Goal: Task Accomplishment & Management: Use online tool/utility

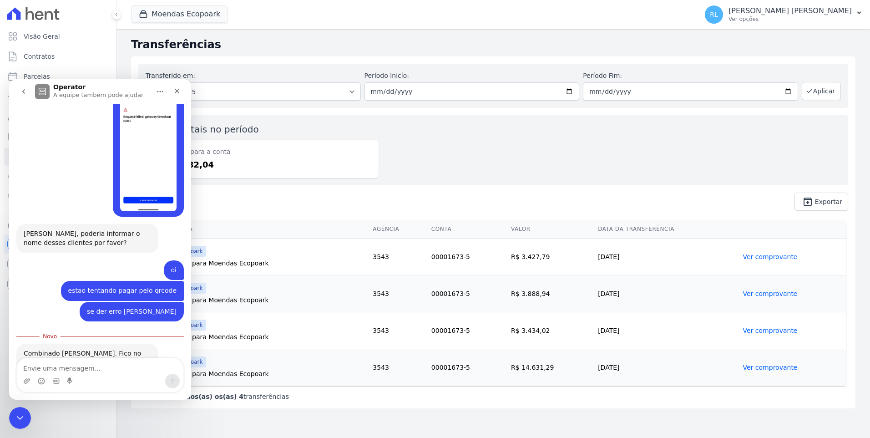
scroll to position [549, 0]
drag, startPoint x: 24, startPoint y: 414, endPoint x: 51, endPoint y: 591, distance: 178.9
click at [25, 414] on div "Encerramento do Messenger da Intercom" at bounding box center [19, 416] width 22 height 22
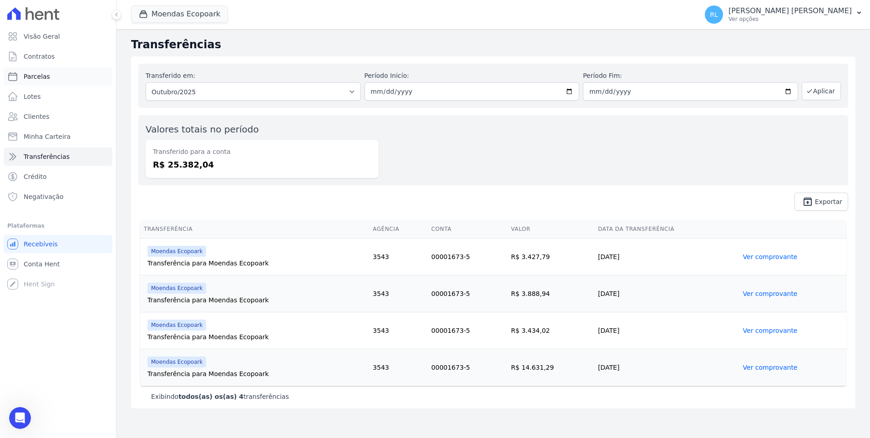
scroll to position [481, 0]
click at [28, 77] on span "Parcelas" at bounding box center [37, 76] width 26 height 9
select select
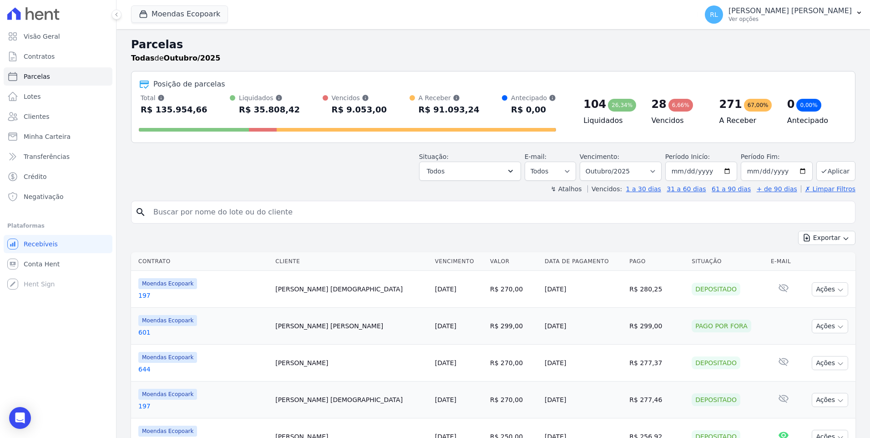
click at [250, 208] on input "search" at bounding box center [499, 212] width 703 height 18
type input "811"
select select
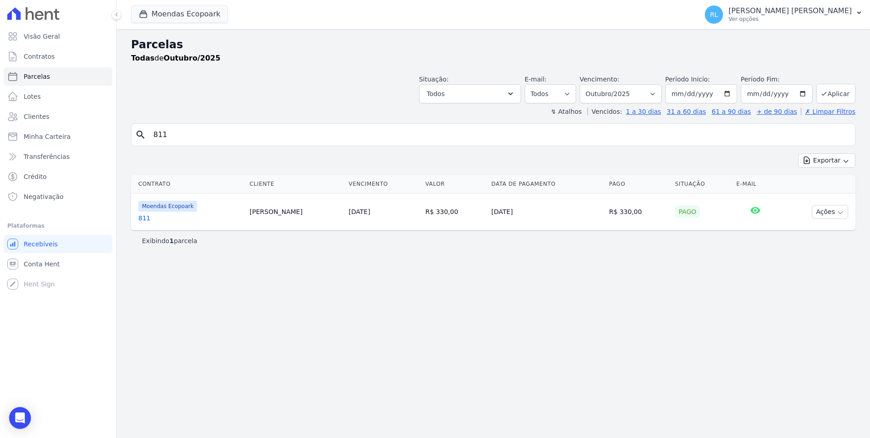
click at [142, 214] on link "811" at bounding box center [190, 217] width 104 height 9
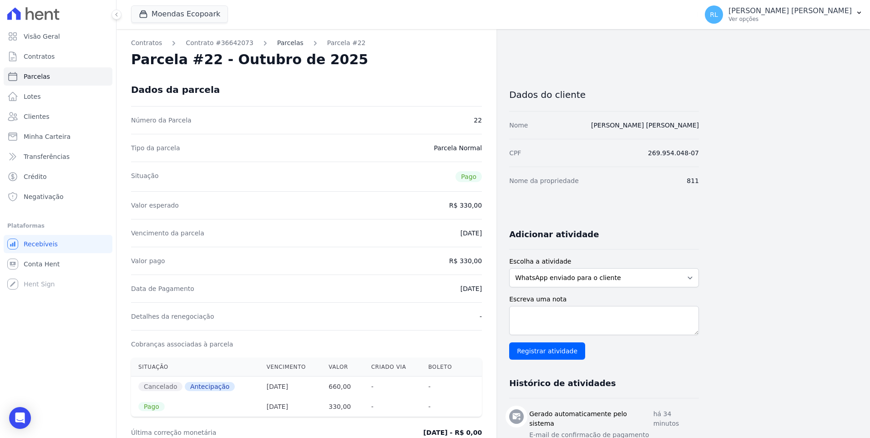
click at [277, 42] on link "Parcelas" at bounding box center [290, 43] width 26 height 10
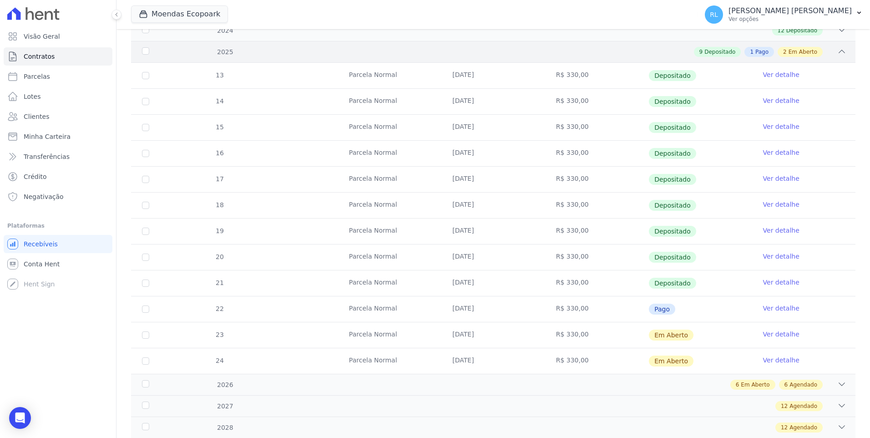
scroll to position [285, 0]
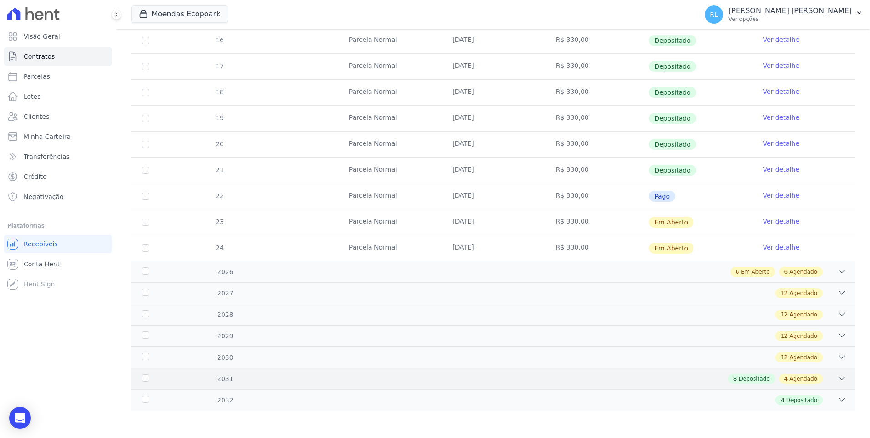
click at [837, 374] on icon at bounding box center [841, 377] width 9 height 9
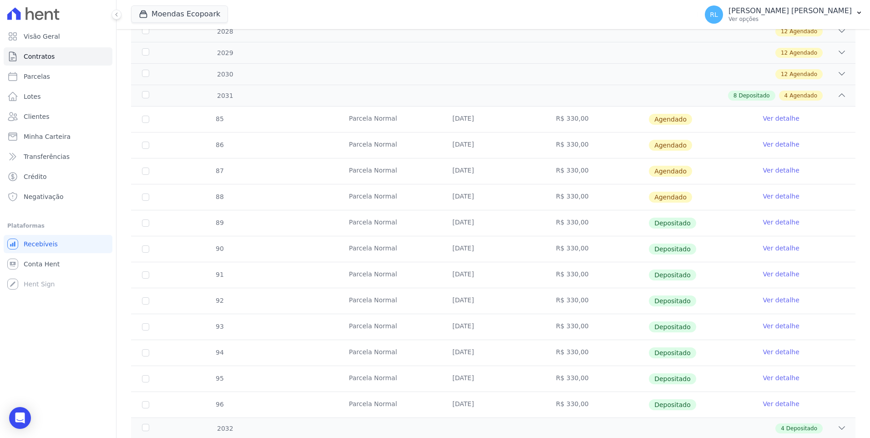
scroll to position [596, 0]
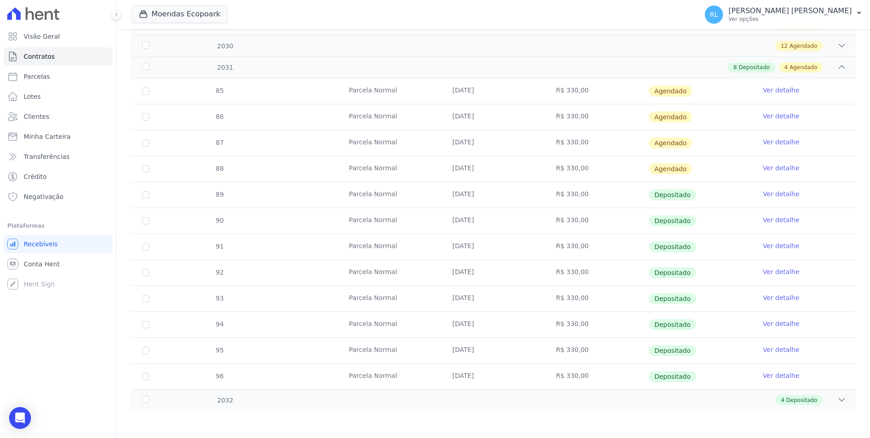
click at [764, 167] on link "Ver detalhe" at bounding box center [781, 167] width 36 height 9
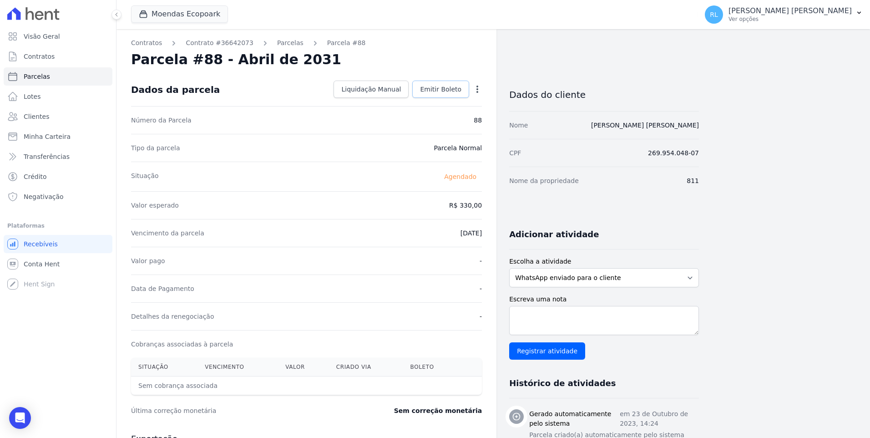
click at [438, 93] on span "Emitir Boleto" at bounding box center [440, 89] width 41 height 9
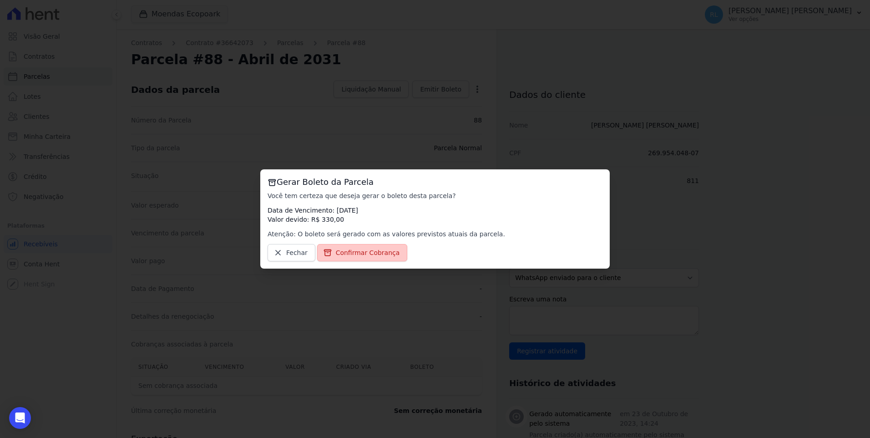
click at [363, 254] on span "Confirmar Cobrança" at bounding box center [368, 252] width 64 height 9
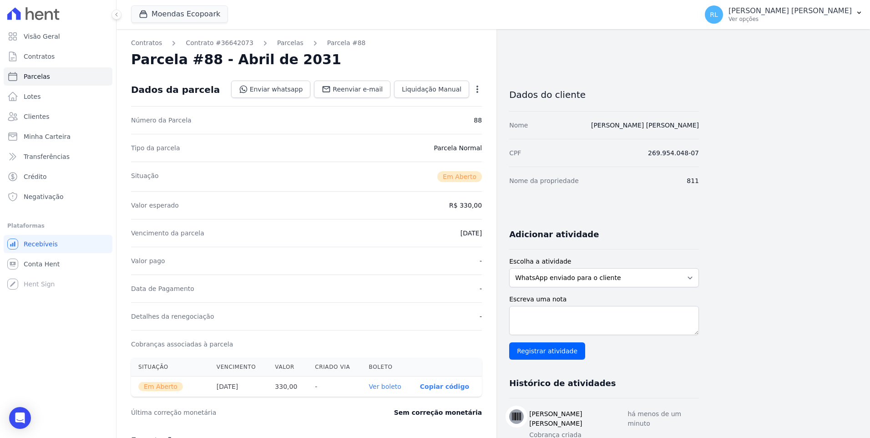
click at [277, 45] on link "Parcelas" at bounding box center [290, 43] width 26 height 10
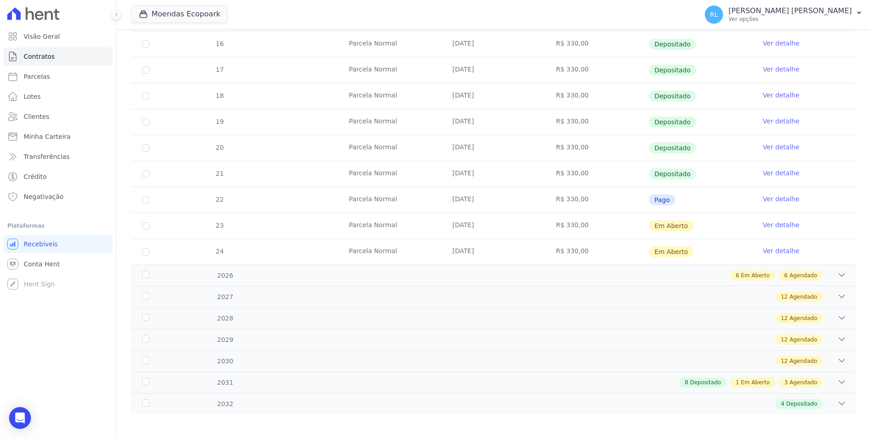
scroll to position [285, 0]
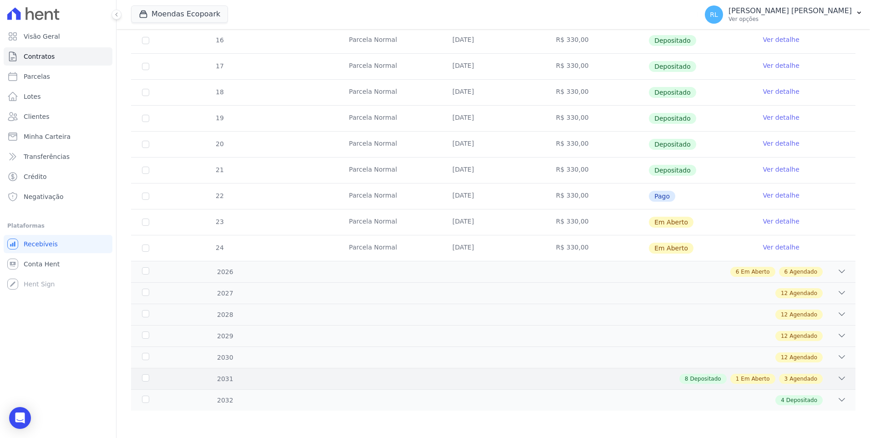
click at [839, 377] on icon at bounding box center [842, 378] width 6 height 3
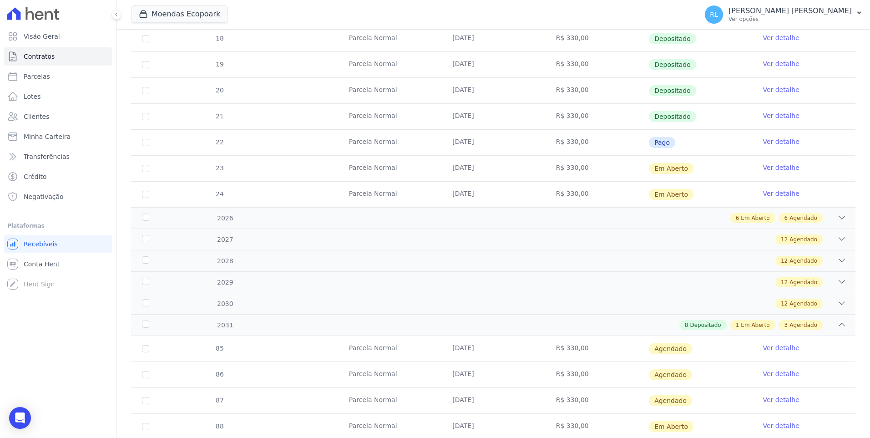
scroll to position [596, 0]
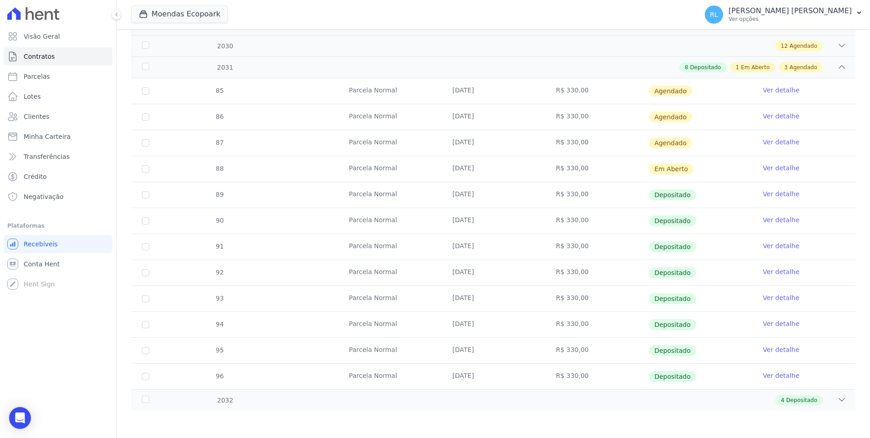
click at [765, 138] on link "Ver detalhe" at bounding box center [781, 141] width 36 height 9
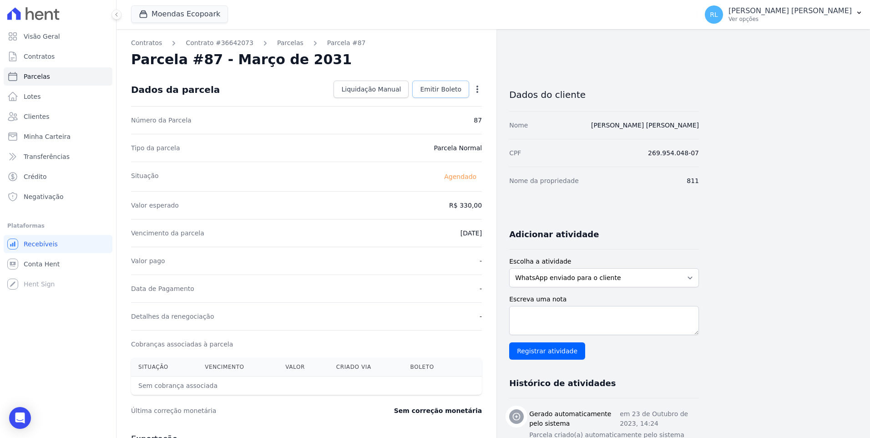
click at [443, 87] on span "Emitir Boleto" at bounding box center [440, 89] width 41 height 9
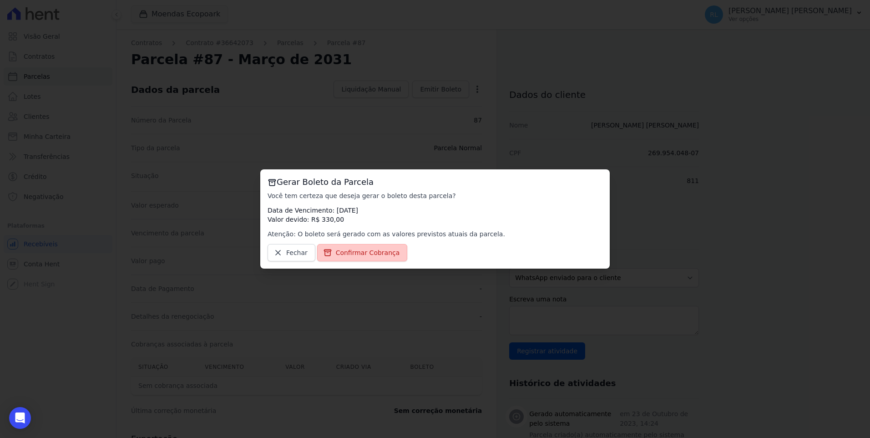
click at [342, 251] on span "Confirmar Cobrança" at bounding box center [368, 252] width 64 height 9
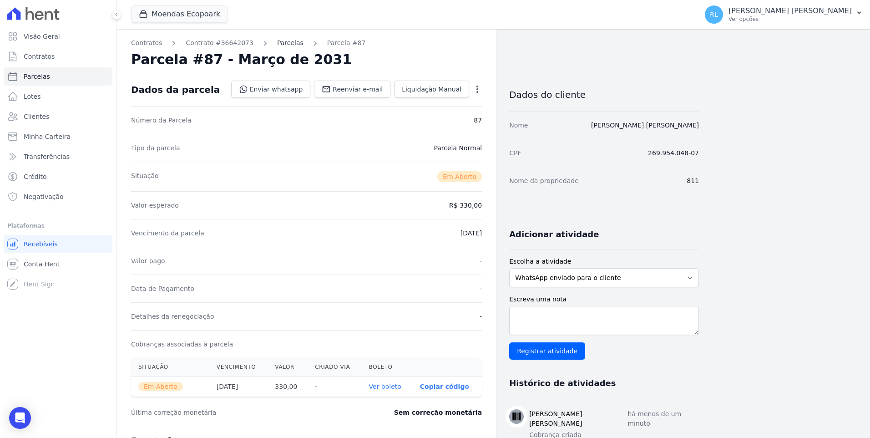
click at [282, 45] on link "Parcelas" at bounding box center [290, 43] width 26 height 10
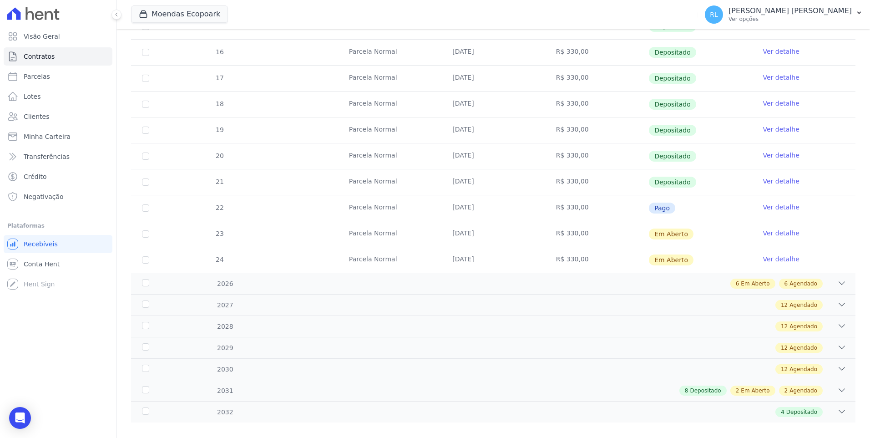
scroll to position [285, 0]
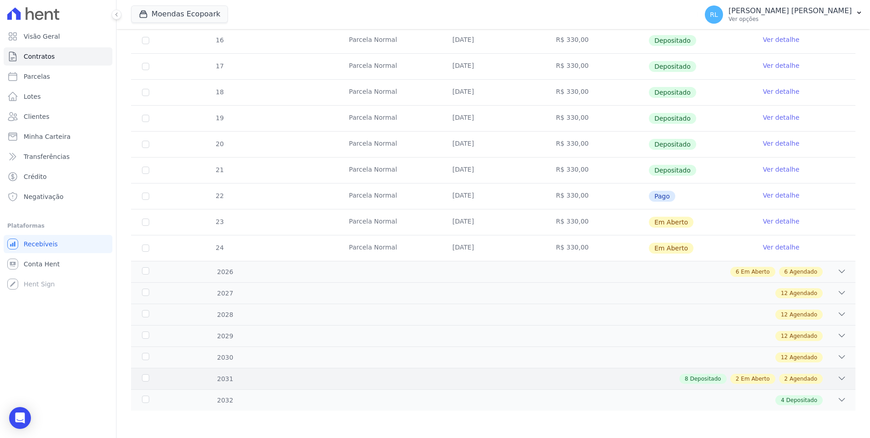
click at [837, 377] on icon at bounding box center [841, 377] width 9 height 9
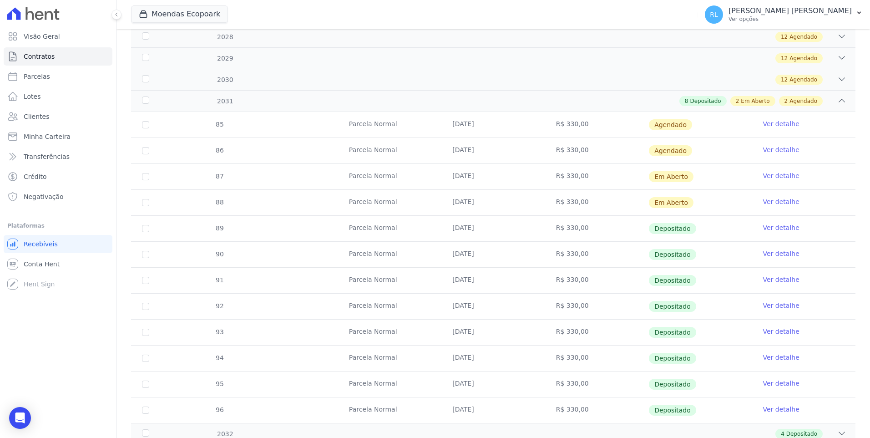
scroll to position [596, 0]
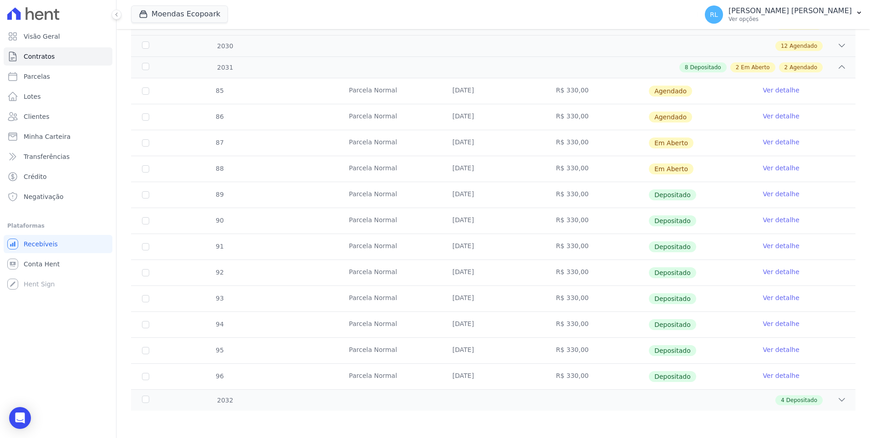
click at [772, 115] on link "Ver detalhe" at bounding box center [781, 115] width 36 height 9
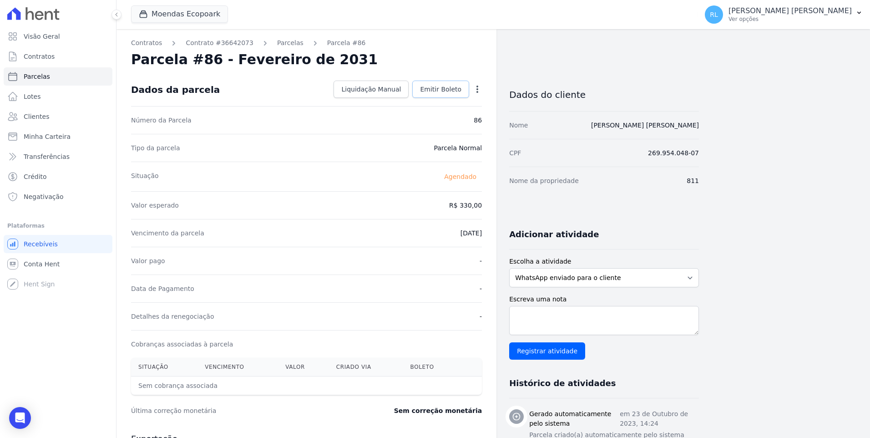
click at [465, 86] on link "Emitir Boleto" at bounding box center [440, 89] width 57 height 17
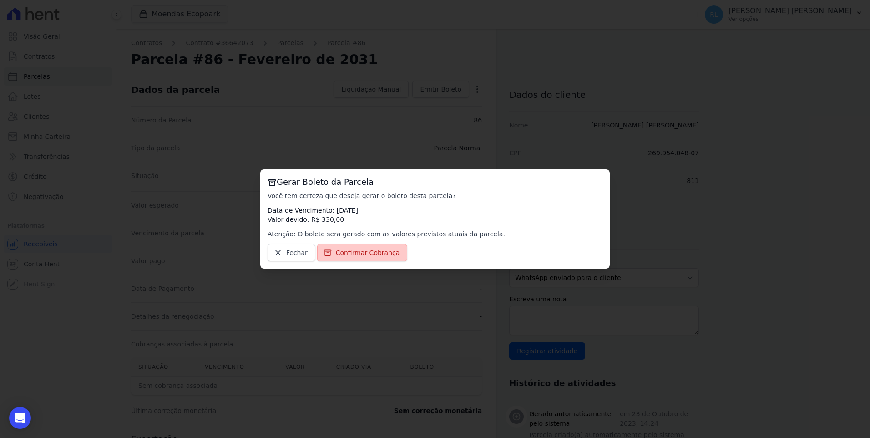
click at [377, 251] on span "Confirmar Cobrança" at bounding box center [368, 252] width 64 height 9
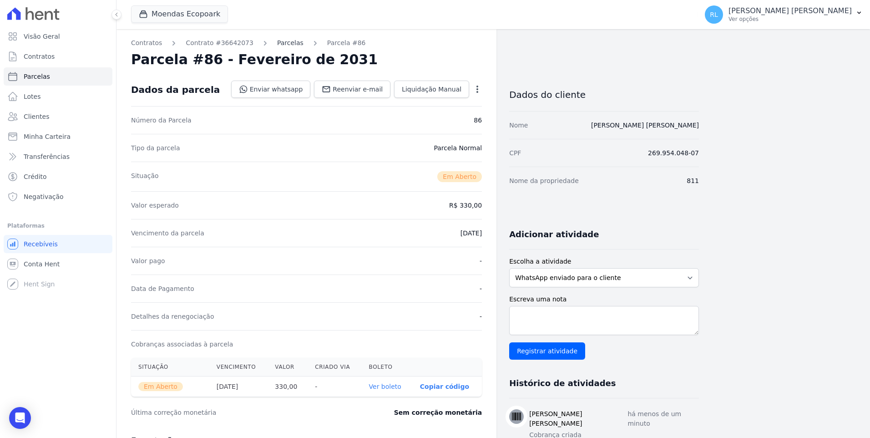
click at [277, 43] on link "Parcelas" at bounding box center [290, 43] width 26 height 10
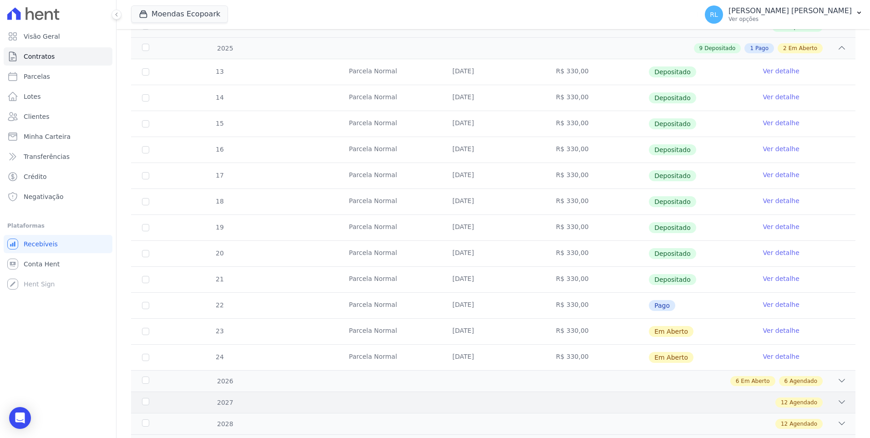
scroll to position [285, 0]
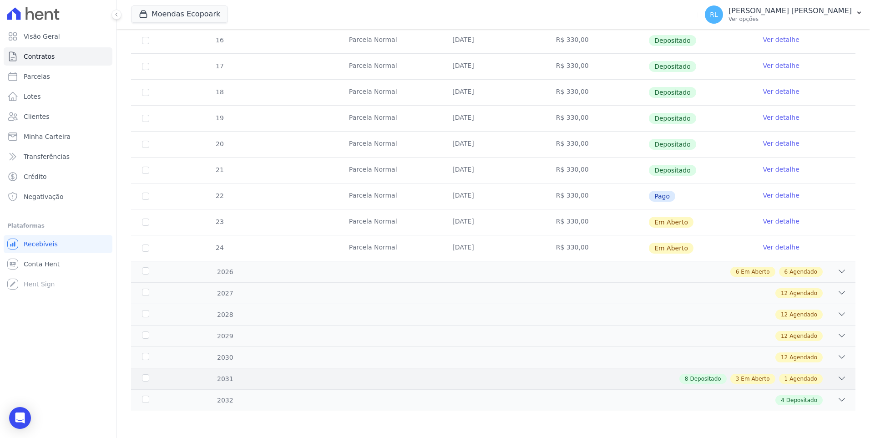
click at [837, 377] on icon at bounding box center [841, 377] width 9 height 9
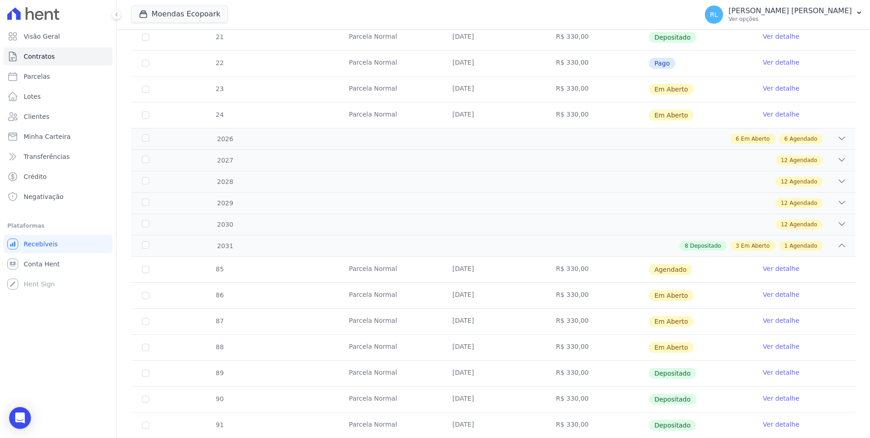
scroll to position [558, 0]
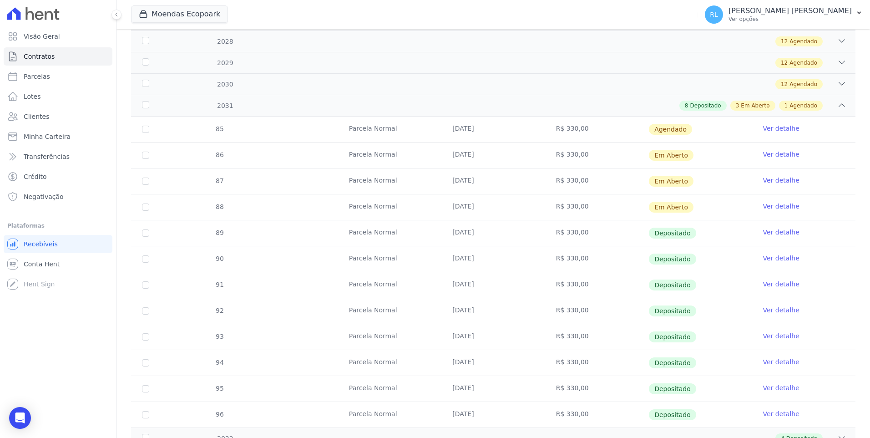
click at [769, 126] on link "Ver detalhe" at bounding box center [781, 128] width 36 height 9
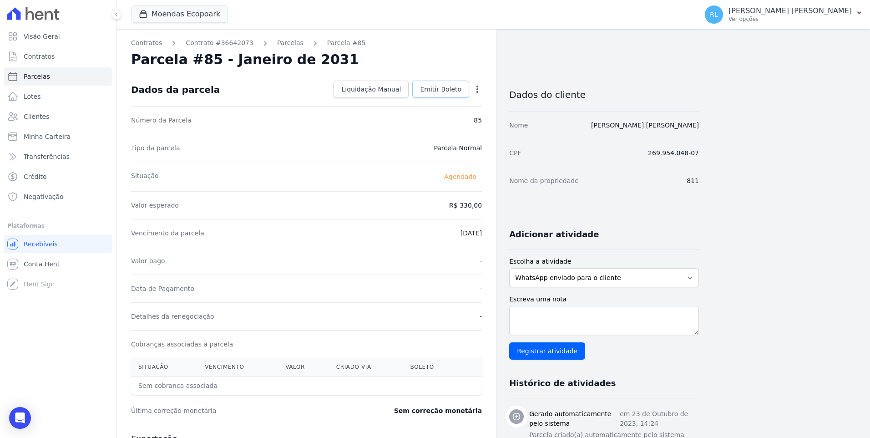
click at [433, 94] on link "Emitir Boleto" at bounding box center [440, 89] width 57 height 17
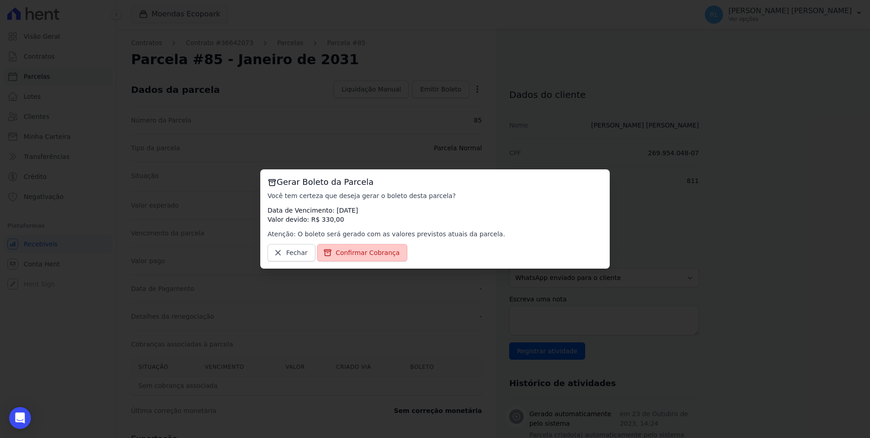
click at [379, 258] on link "Confirmar Cobrança" at bounding box center [362, 252] width 91 height 17
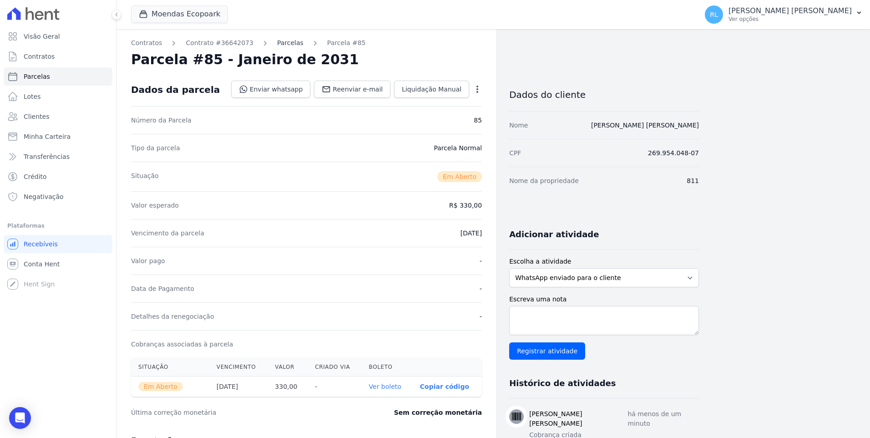
click at [277, 40] on link "Parcelas" at bounding box center [290, 43] width 26 height 10
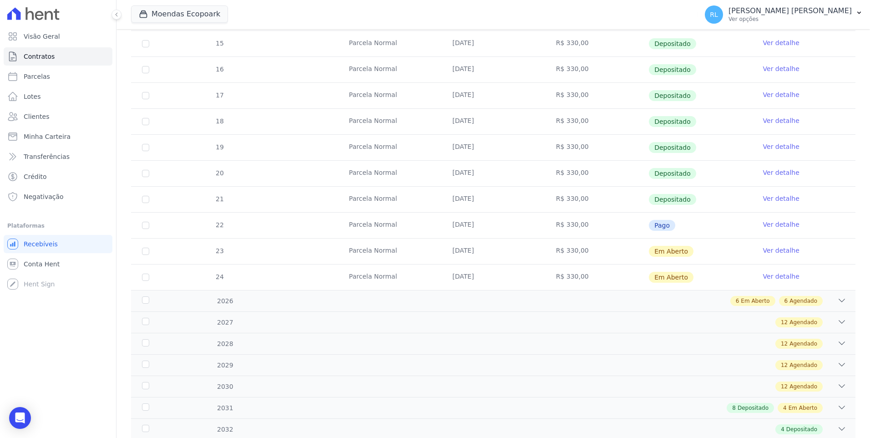
scroll to position [285, 0]
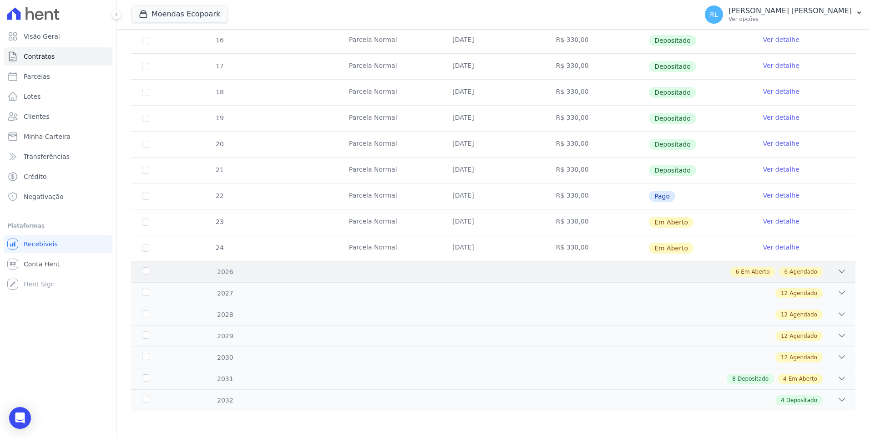
click at [837, 269] on icon at bounding box center [841, 271] width 9 height 9
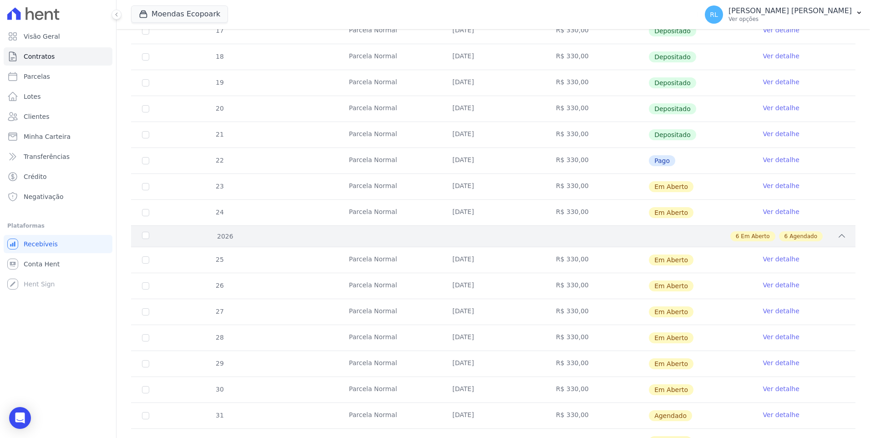
scroll to position [421, 0]
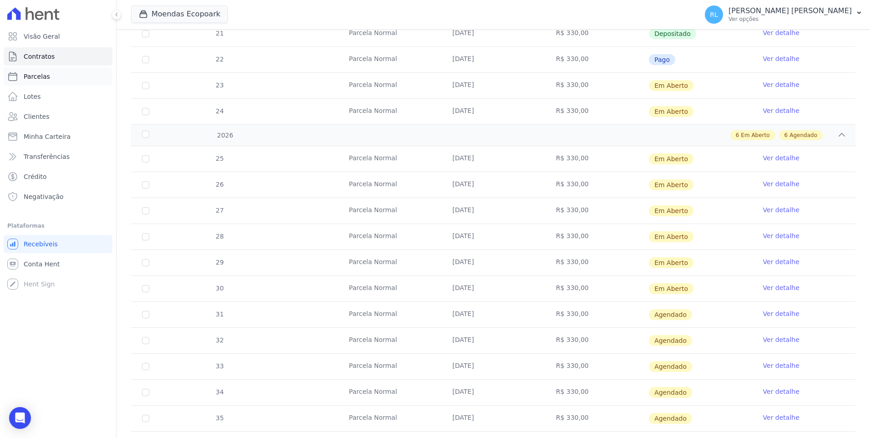
click at [50, 78] on link "Parcelas" at bounding box center [58, 76] width 109 height 18
select select
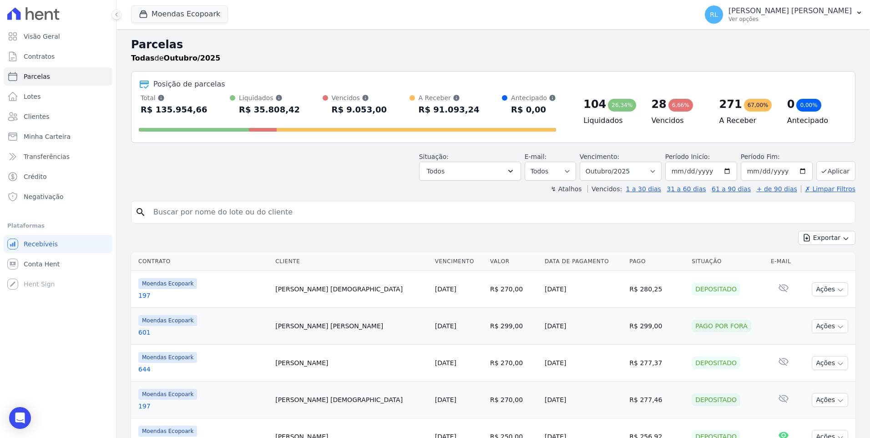
click at [176, 214] on input "search" at bounding box center [499, 212] width 703 height 18
type input "1093"
select select
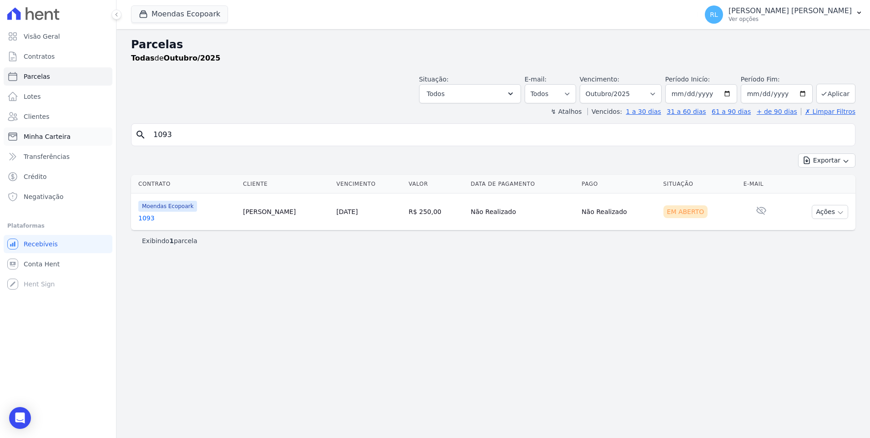
click at [63, 131] on link "Minha Carteira" at bounding box center [58, 136] width 109 height 18
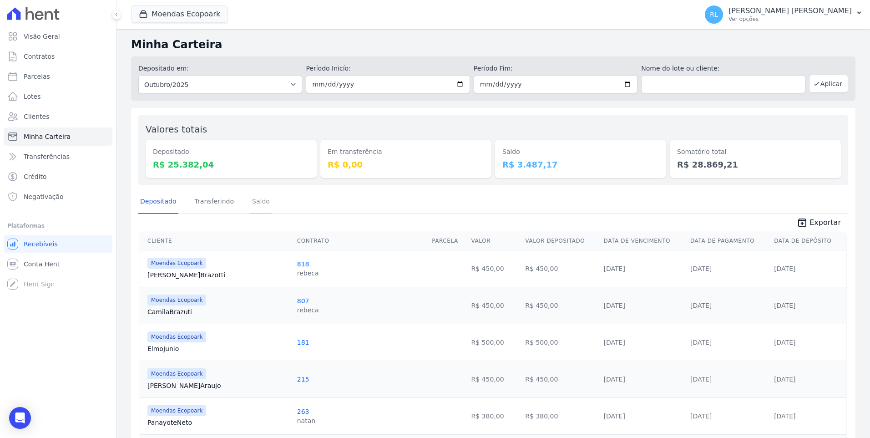
click at [250, 202] on link "Saldo" at bounding box center [260, 202] width 21 height 24
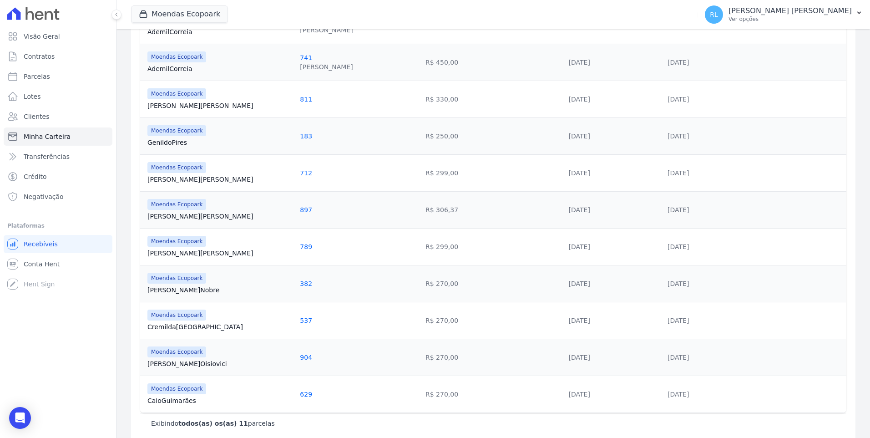
scroll to position [255, 0]
